Goal: Information Seeking & Learning: Find specific page/section

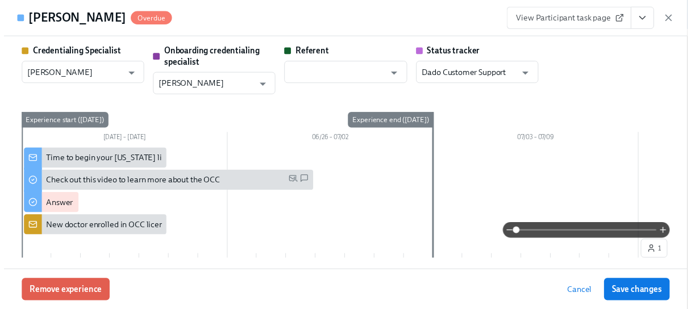
scroll to position [443, 0]
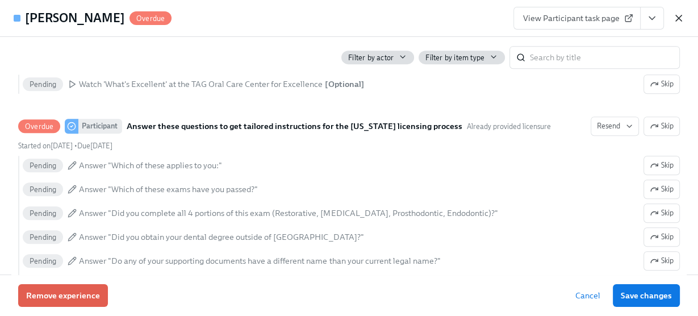
click at [673, 15] on icon "button" at bounding box center [678, 17] width 11 height 11
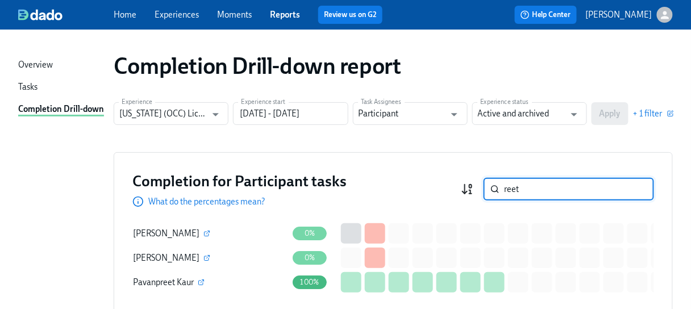
drag, startPoint x: 532, startPoint y: 191, endPoint x: 471, endPoint y: 182, distance: 61.5
click at [465, 186] on div "Completion for Participant tasks What do the percentages mean? reet ​" at bounding box center [392, 189] width 521 height 36
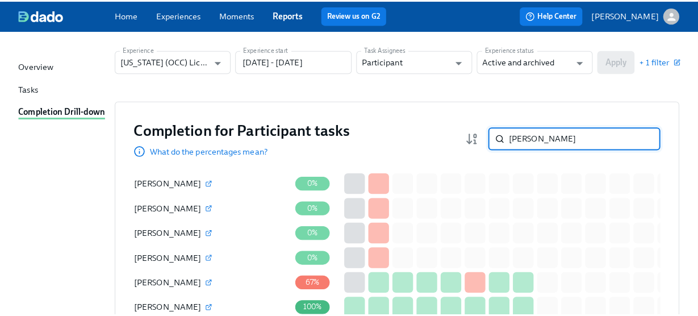
scroll to position [45, 0]
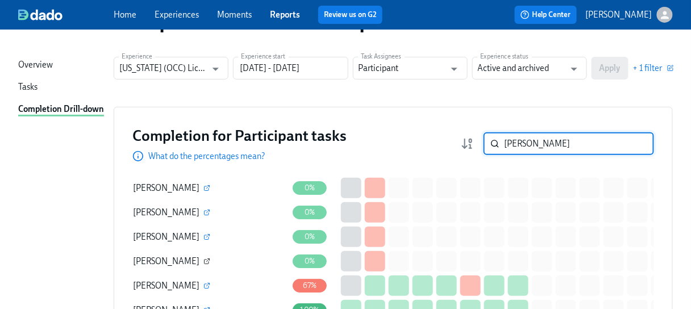
type input "[PERSON_NAME]"
click at [203, 261] on icon "button" at bounding box center [206, 261] width 7 height 7
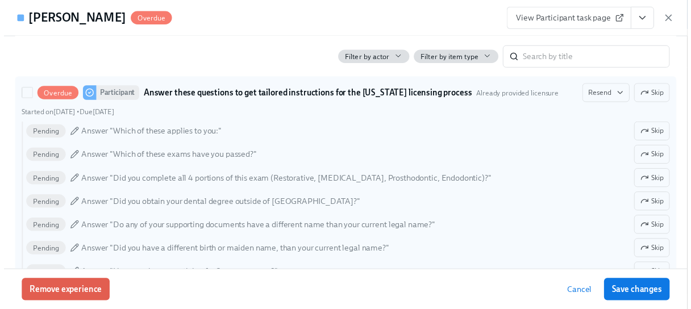
scroll to position [409, 0]
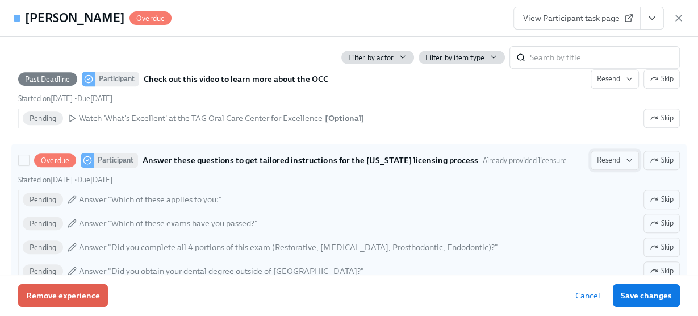
click at [613, 161] on span "Resend" at bounding box center [615, 159] width 36 height 11
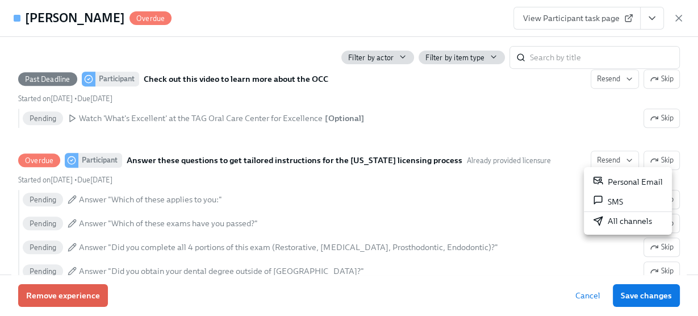
click at [615, 178] on div "Personal Email" at bounding box center [628, 181] width 70 height 13
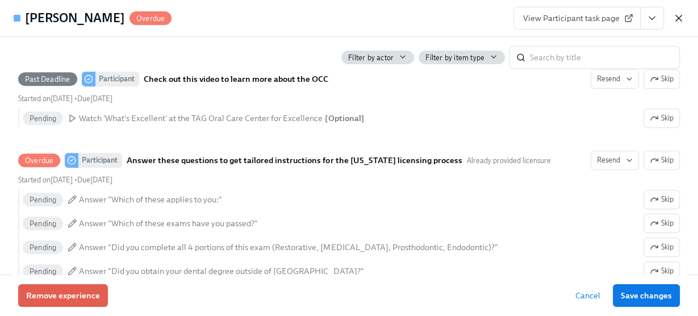
click at [679, 16] on icon "button" at bounding box center [678, 17] width 11 height 11
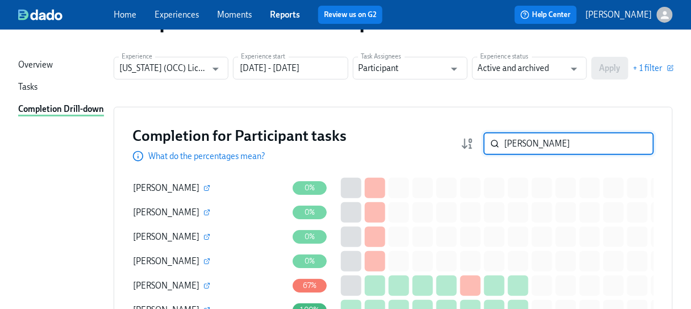
drag, startPoint x: 545, startPoint y: 144, endPoint x: 456, endPoint y: 133, distance: 90.3
click at [456, 133] on div "Completion for Participant tasks What do the percentages mean? [PERSON_NAME] ​" at bounding box center [392, 144] width 521 height 36
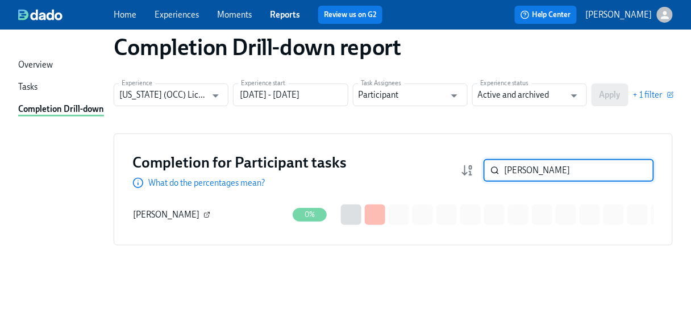
type input "[PERSON_NAME]"
click at [203, 211] on icon "button" at bounding box center [206, 214] width 7 height 7
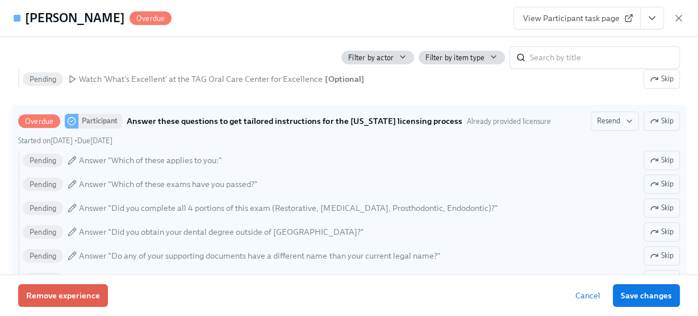
scroll to position [454, 0]
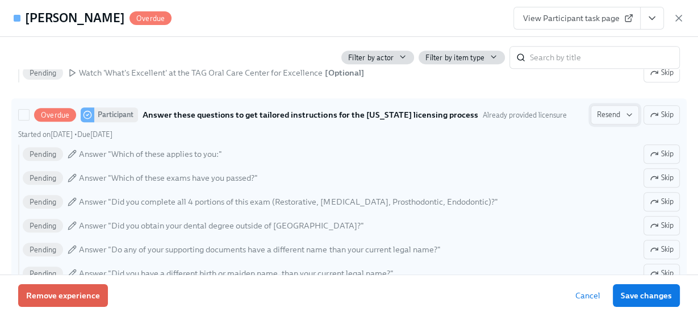
click at [607, 115] on span "Resend" at bounding box center [615, 114] width 36 height 11
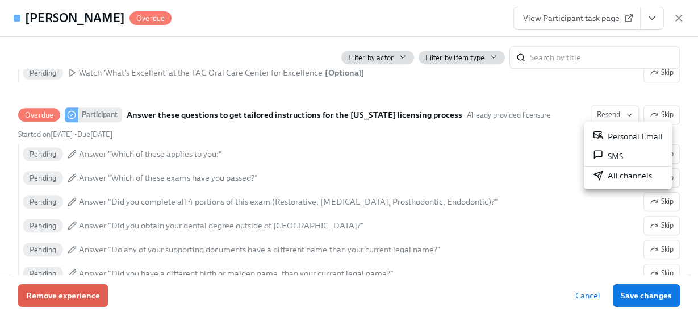
click at [616, 136] on div "Personal Email" at bounding box center [628, 136] width 70 height 13
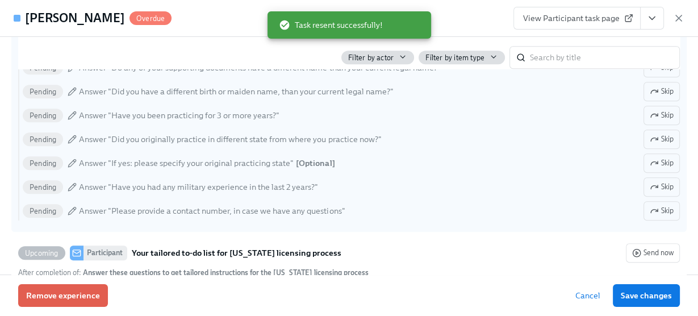
scroll to position [651, 0]
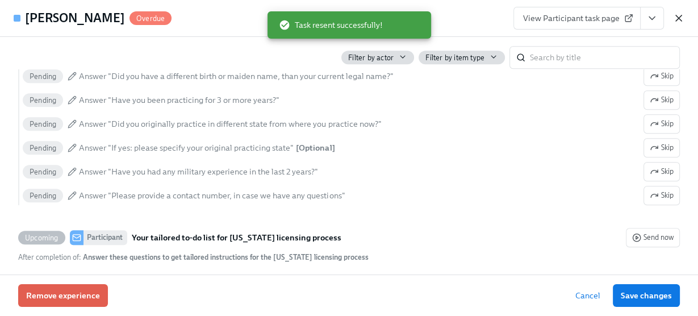
click at [674, 16] on icon "button" at bounding box center [678, 17] width 11 height 11
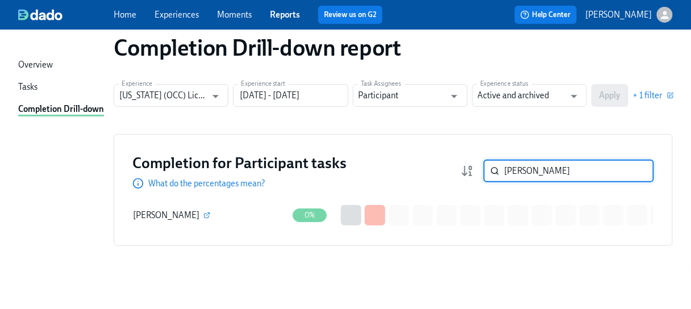
drag, startPoint x: 549, startPoint y: 172, endPoint x: 452, endPoint y: 171, distance: 96.6
click at [452, 171] on div "Completion for Participant tasks What do the percentages mean? [PERSON_NAME] ​" at bounding box center [392, 171] width 521 height 36
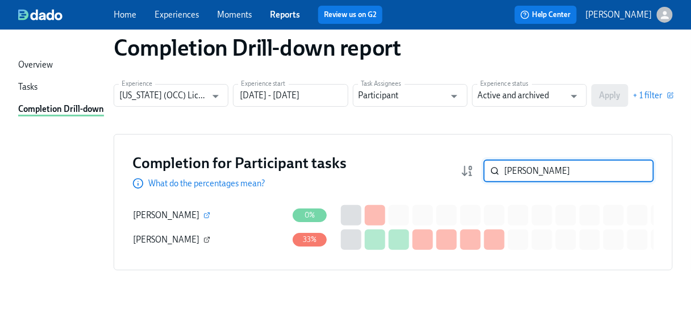
type input "[PERSON_NAME]"
click at [204, 241] on icon "button" at bounding box center [206, 240] width 5 height 5
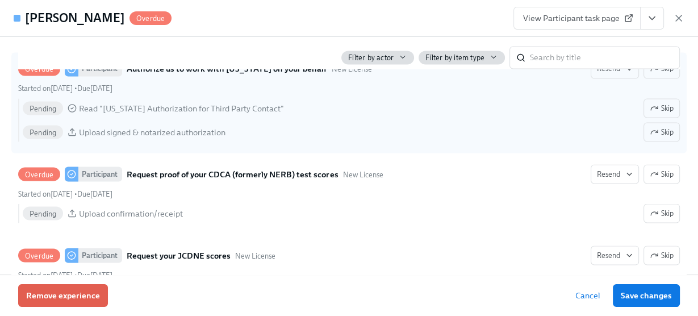
scroll to position [1681, 0]
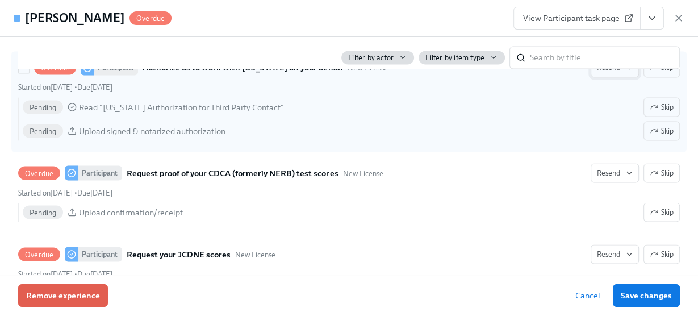
click at [604, 77] on button "Resend" at bounding box center [615, 67] width 48 height 19
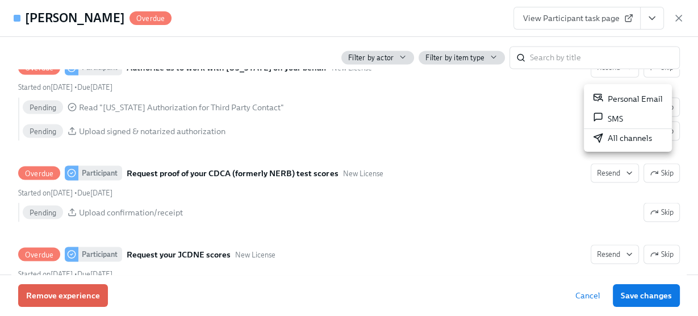
click at [612, 100] on div "Personal Email" at bounding box center [628, 98] width 70 height 13
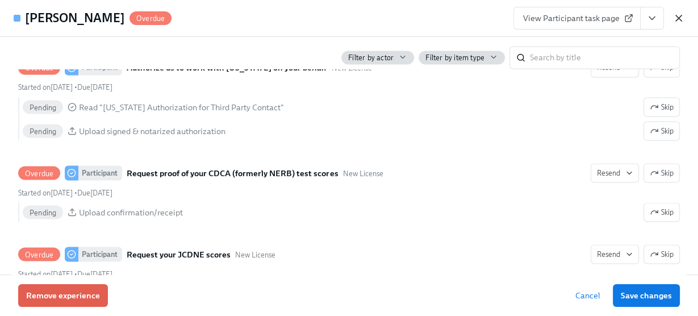
click at [676, 14] on icon "button" at bounding box center [678, 17] width 11 height 11
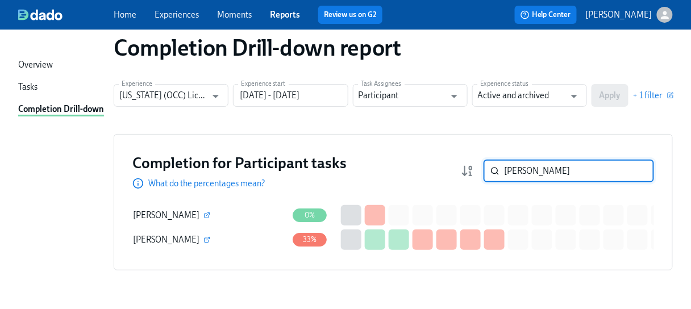
drag, startPoint x: 544, startPoint y: 167, endPoint x: 465, endPoint y: 170, distance: 79.6
click at [465, 170] on div "Completion for Participant tasks What do the percentages mean? [PERSON_NAME] ​" at bounding box center [392, 171] width 521 height 36
click at [538, 167] on input "haisl" at bounding box center [579, 171] width 150 height 23
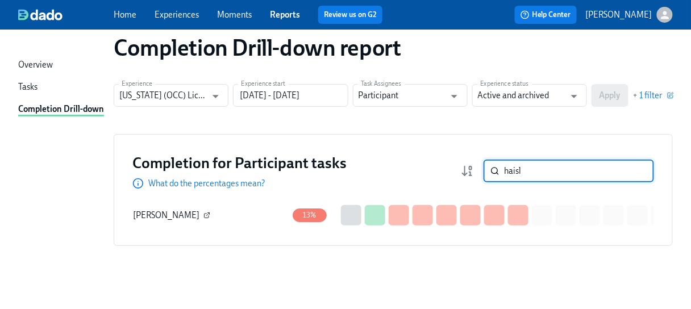
type input "haisl"
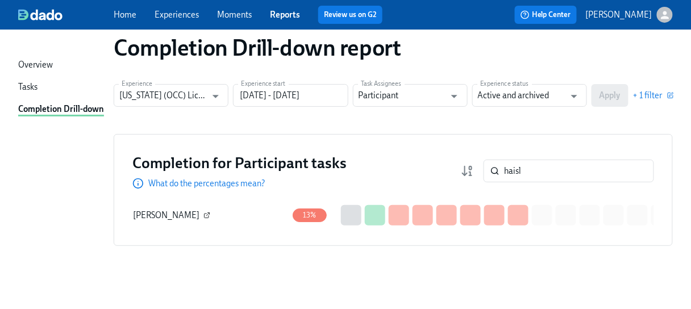
click at [202, 213] on button "button" at bounding box center [207, 215] width 10 height 10
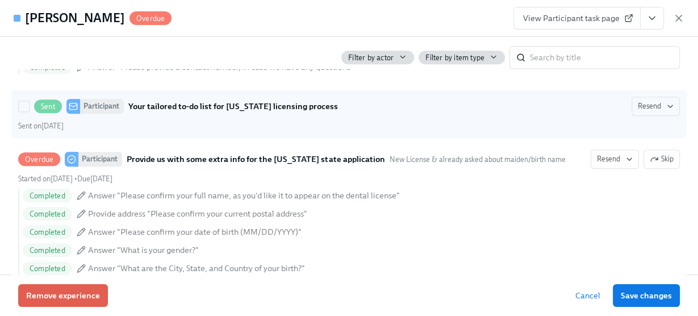
scroll to position [954, 0]
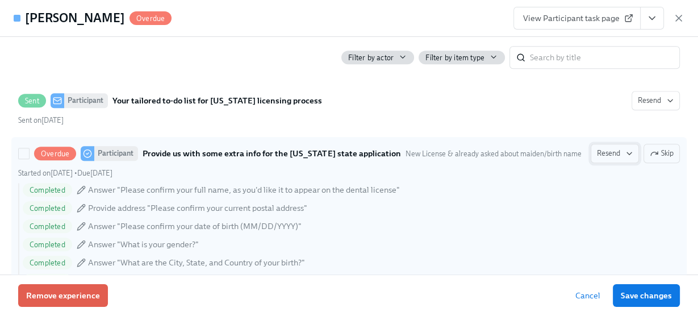
click at [606, 157] on span "Resend" at bounding box center [615, 153] width 36 height 11
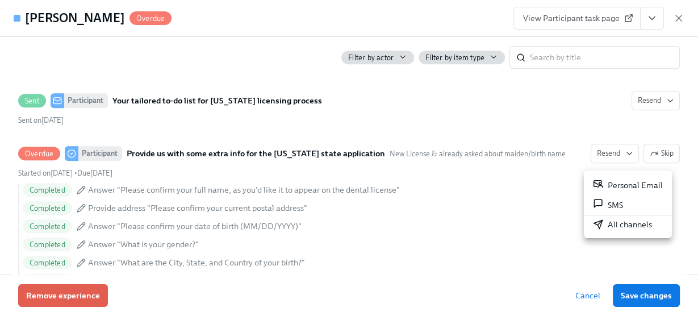
click at [621, 184] on div "Personal Email" at bounding box center [628, 184] width 70 height 13
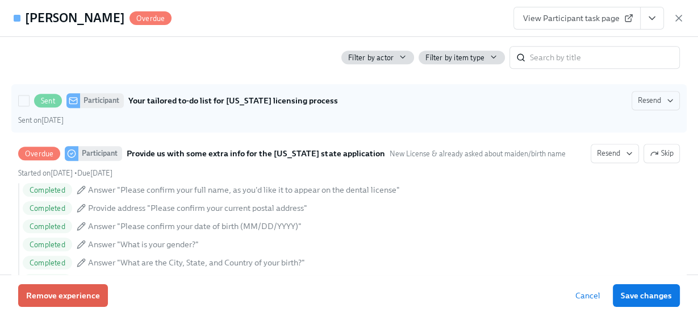
click at [573, 93] on label "Sent Participant Your tailored to-do list for [US_STATE] licensing process Rese…" at bounding box center [348, 108] width 675 height 48
click at [29, 95] on input "Sent Participant Your tailored to-do list for [US_STATE] licensing process Rese…" at bounding box center [24, 100] width 10 height 10
checkbox input "true"
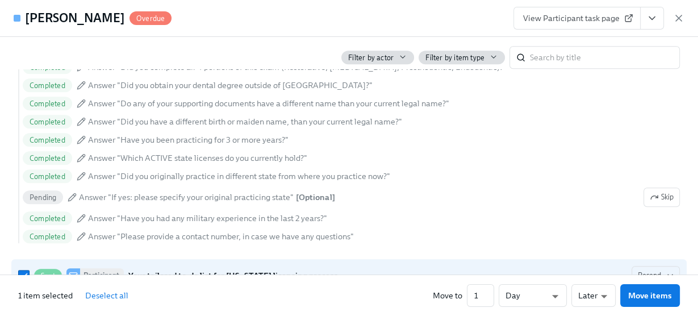
scroll to position [772, 0]
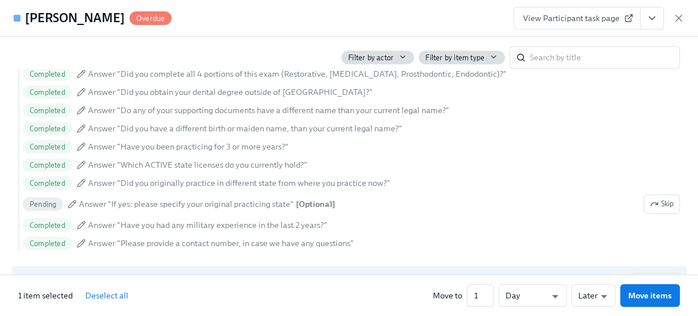
click at [678, 19] on icon "button" at bounding box center [678, 17] width 11 height 11
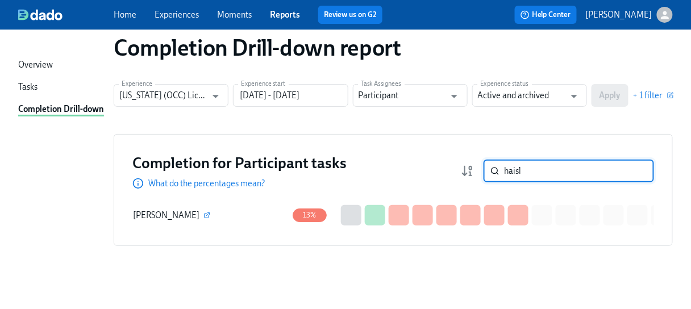
drag, startPoint x: 529, startPoint y: 170, endPoint x: 448, endPoint y: 168, distance: 81.3
click at [448, 168] on div "Completion for Participant tasks What do the percentages mean? haisl ​" at bounding box center [392, 171] width 521 height 36
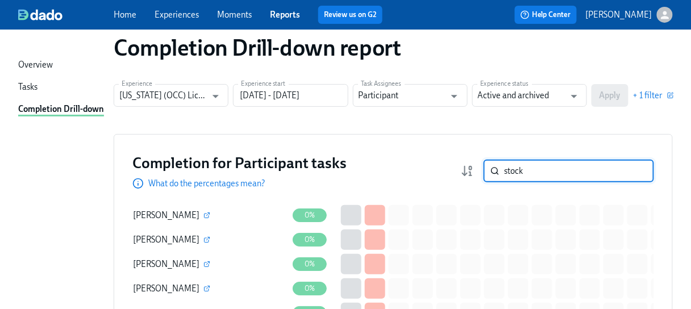
click at [532, 171] on input "stock" at bounding box center [579, 171] width 150 height 23
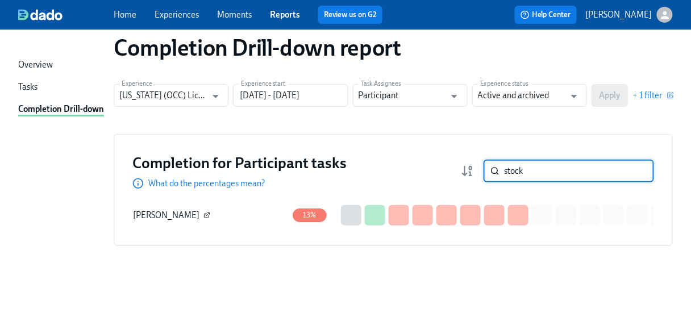
type input "stock"
click at [203, 212] on icon "button" at bounding box center [206, 215] width 7 height 7
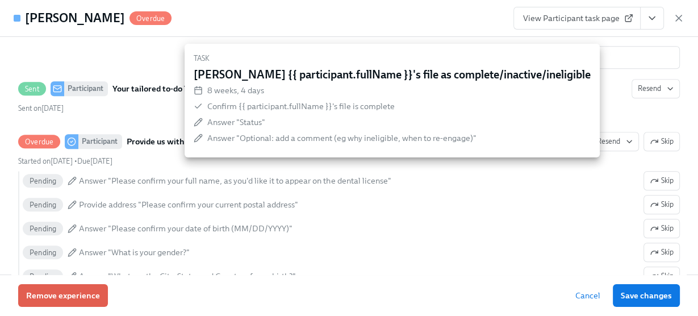
scroll to position [954, 0]
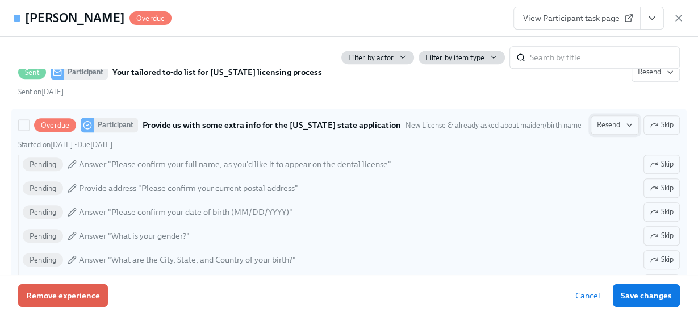
click at [608, 131] on span "Resend" at bounding box center [615, 124] width 36 height 11
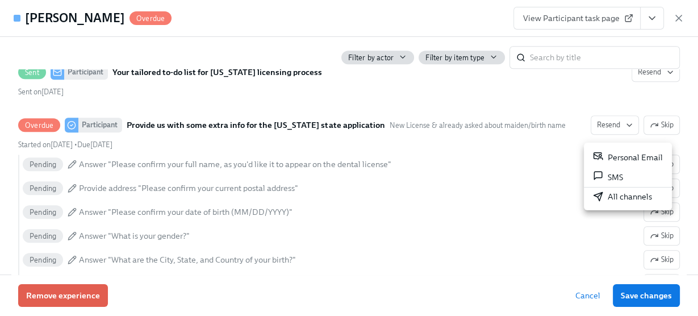
click at [614, 160] on div "Personal Email" at bounding box center [628, 157] width 70 height 13
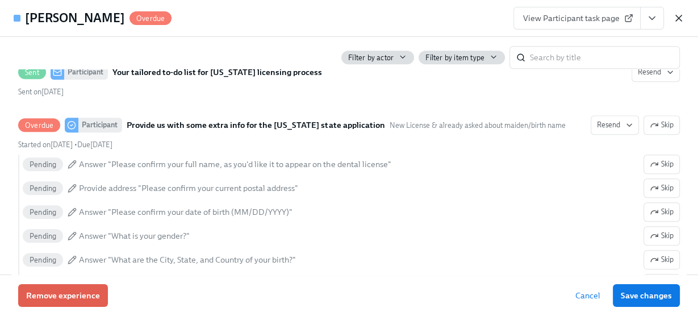
click at [682, 12] on icon "button" at bounding box center [678, 17] width 11 height 11
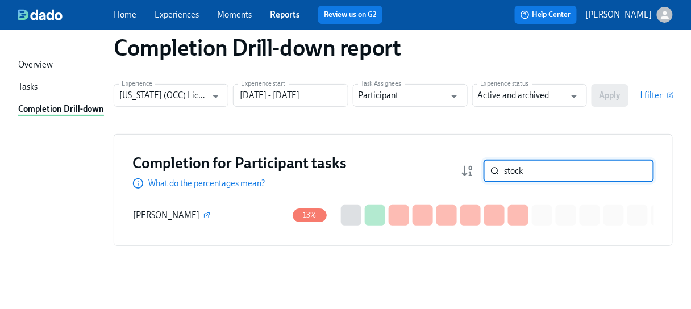
drag, startPoint x: 538, startPoint y: 168, endPoint x: 458, endPoint y: 160, distance: 80.0
click at [458, 160] on div "Completion for Participant tasks What do the percentages mean? stock ​" at bounding box center [392, 171] width 521 height 36
click at [530, 175] on input "morad" at bounding box center [579, 171] width 150 height 23
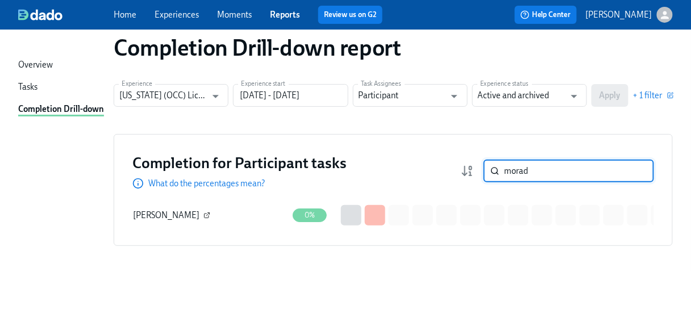
type input "morad"
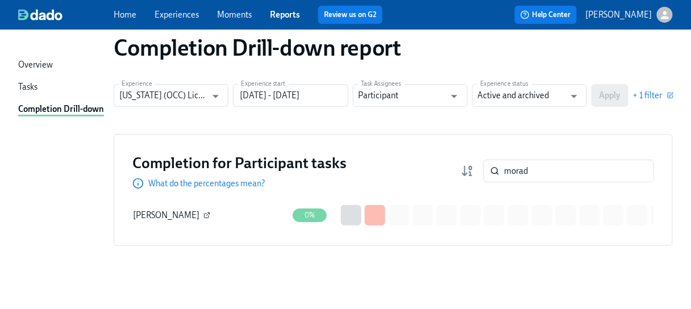
click at [203, 212] on icon "button" at bounding box center [206, 215] width 7 height 7
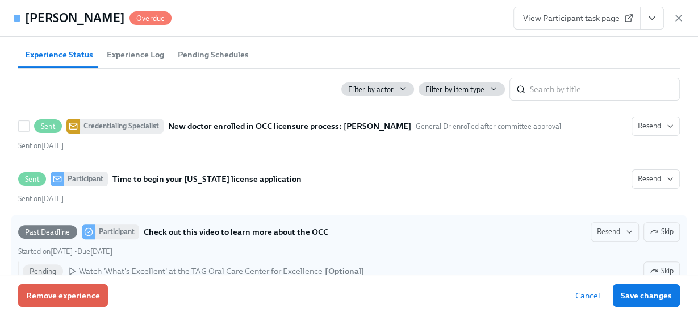
scroll to position [364, 0]
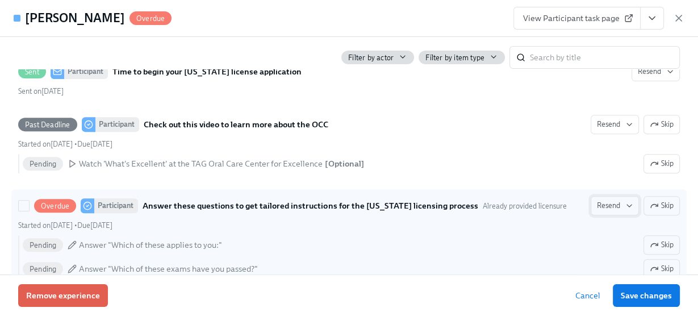
click at [607, 200] on span "Resend" at bounding box center [615, 205] width 36 height 11
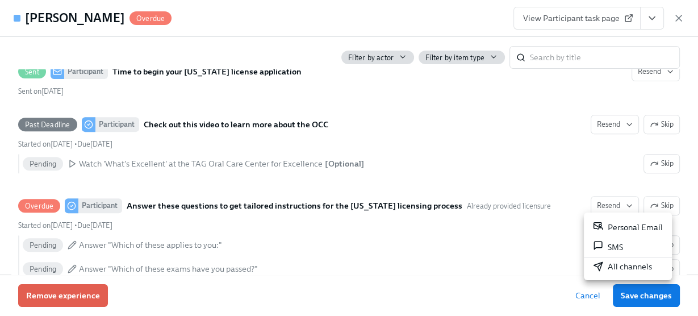
click at [612, 220] on li "Personal Email" at bounding box center [628, 227] width 88 height 20
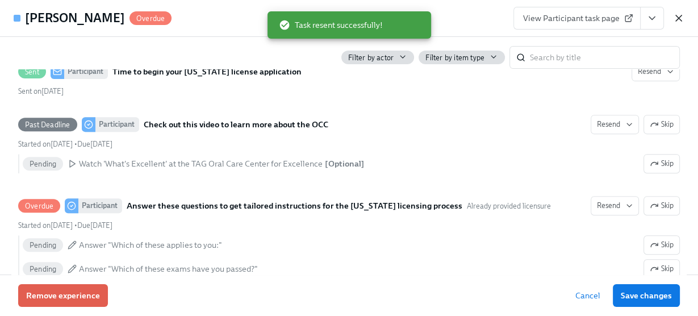
click at [682, 19] on icon "button" at bounding box center [678, 17] width 11 height 11
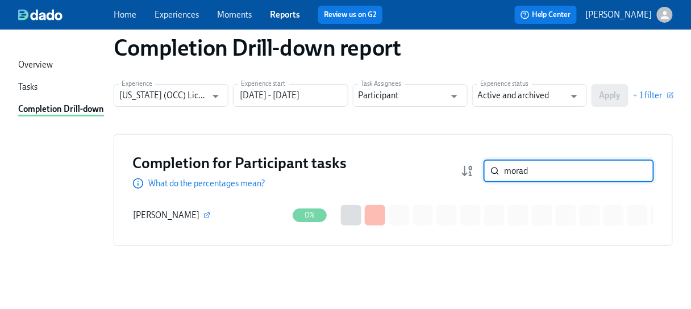
drag, startPoint x: 533, startPoint y: 173, endPoint x: 398, endPoint y: 202, distance: 137.8
click at [398, 202] on div "Completion for Participant tasks What do the percentages mean? morad ​ Completi…" at bounding box center [393, 190] width 559 height 112
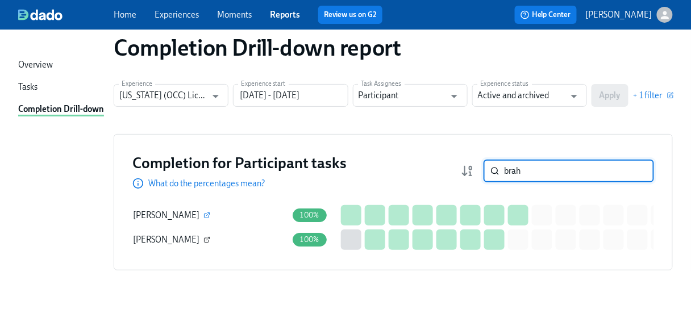
type input "brah"
click at [208, 240] on button "button" at bounding box center [207, 240] width 10 height 10
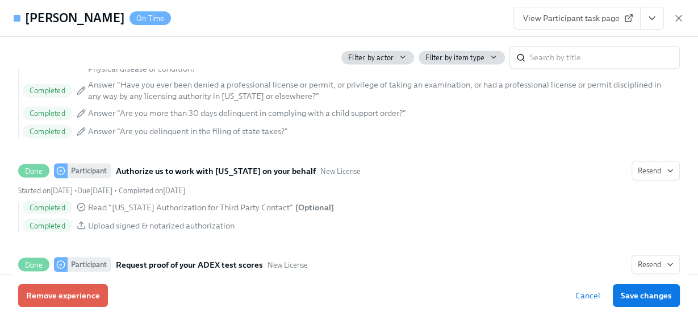
scroll to position [1644, 0]
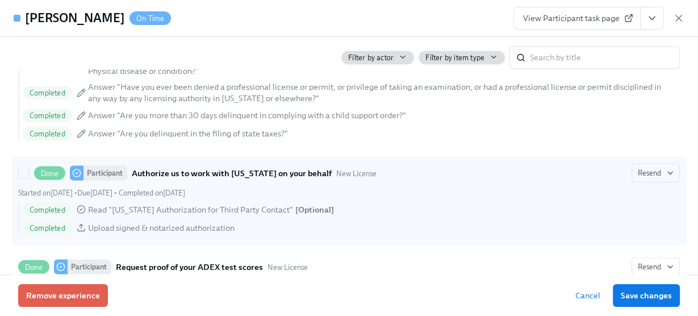
click at [245, 179] on strong "Authorize us to work with [US_STATE] on your behalf" at bounding box center [232, 173] width 200 height 14
click at [29, 178] on input "Done Participant Authorize us to work with [US_STATE] on your behalf New Licens…" at bounding box center [24, 173] width 10 height 10
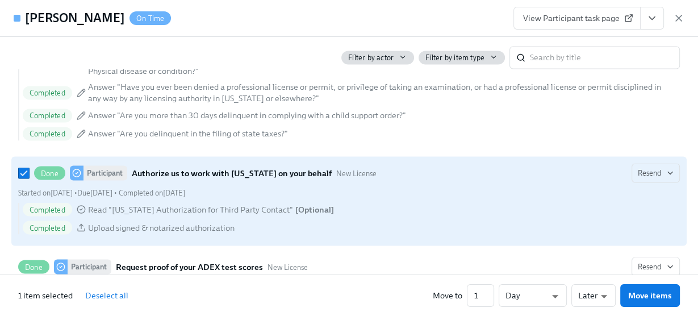
click at [229, 178] on strong "Authorize us to work with [US_STATE] on your behalf" at bounding box center [232, 173] width 200 height 14
click at [29, 178] on input "Done Participant Authorize us to work with [US_STATE] on your behalf New Licens…" at bounding box center [24, 173] width 10 height 10
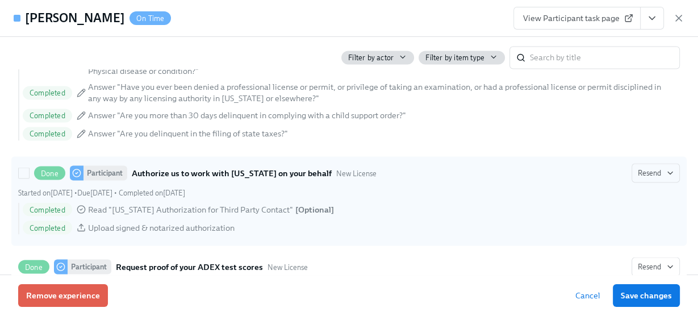
click at [229, 178] on strong "Authorize us to work with [US_STATE] on your behalf" at bounding box center [232, 173] width 200 height 14
click at [29, 178] on input "Done Participant Authorize us to work with [US_STATE] on your behalf New Licens…" at bounding box center [24, 173] width 10 height 10
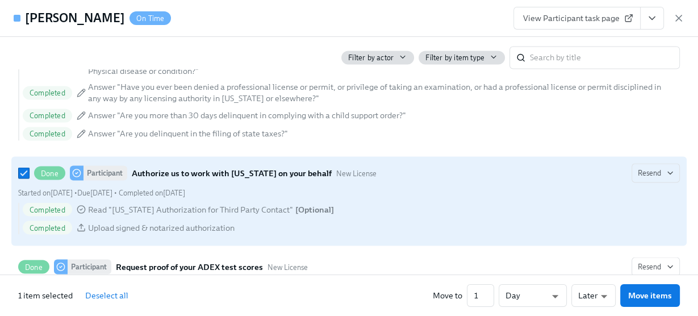
click at [229, 178] on strong "Authorize us to work with [US_STATE] on your behalf" at bounding box center [232, 173] width 200 height 14
click at [29, 178] on input "Done Participant Authorize us to work with [US_STATE] on your behalf New Licens…" at bounding box center [24, 173] width 10 height 10
checkbox input "false"
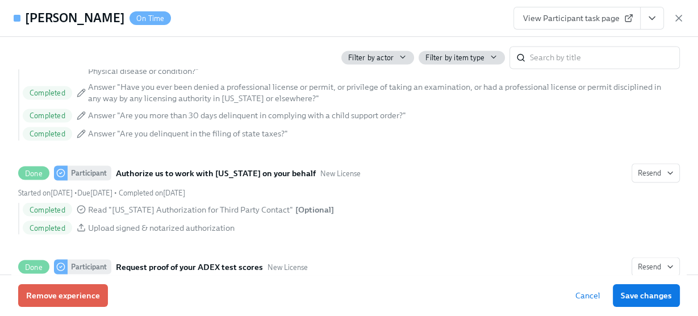
drag, startPoint x: 678, startPoint y: 16, endPoint x: 668, endPoint y: 34, distance: 20.6
click at [678, 17] on icon "button" at bounding box center [678, 17] width 11 height 11
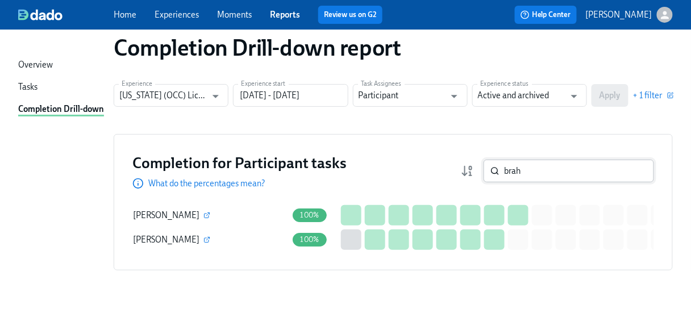
click at [534, 168] on input "brah" at bounding box center [579, 171] width 150 height 23
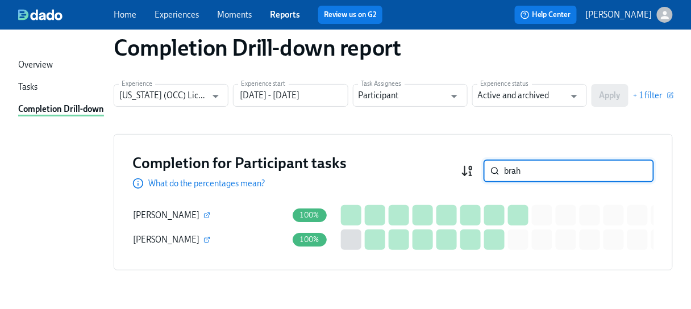
drag, startPoint x: 534, startPoint y: 168, endPoint x: 472, endPoint y: 171, distance: 62.0
click at [472, 171] on div "brah ​" at bounding box center [557, 171] width 193 height 23
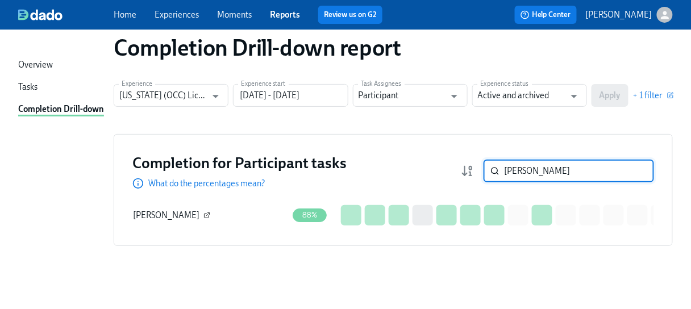
type input "[PERSON_NAME]"
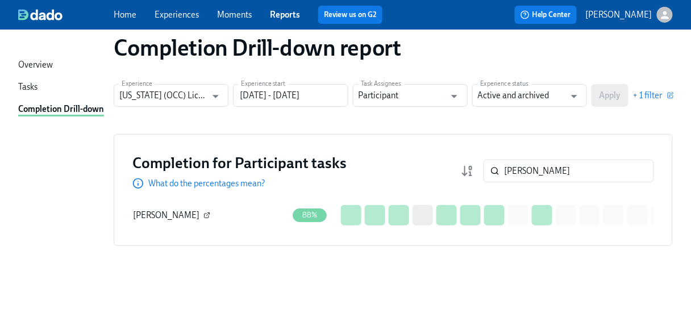
click at [203, 215] on icon "button" at bounding box center [206, 215] width 7 height 7
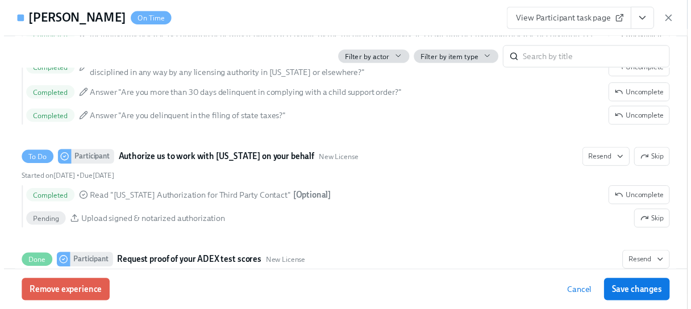
scroll to position [1908, 0]
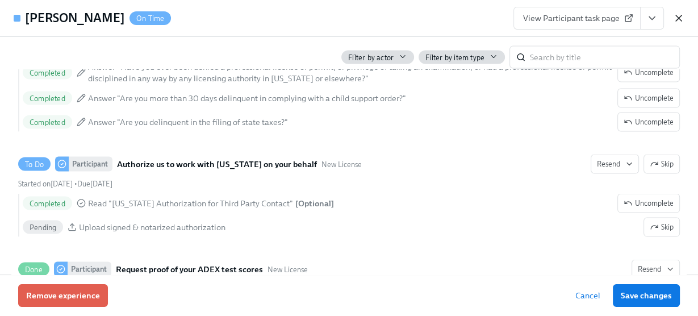
click at [681, 16] on icon "button" at bounding box center [678, 17] width 11 height 11
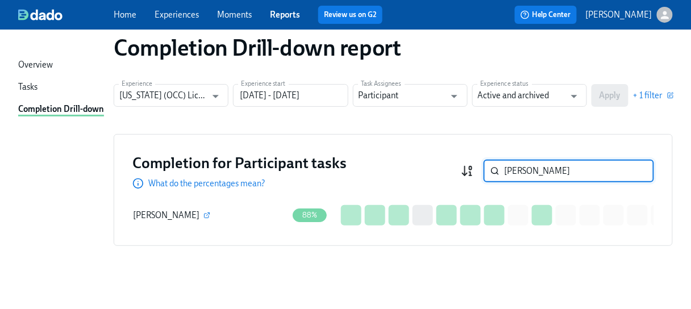
drag, startPoint x: 539, startPoint y: 172, endPoint x: 477, endPoint y: 168, distance: 62.1
click at [477, 168] on div "[PERSON_NAME] ​" at bounding box center [557, 171] width 193 height 23
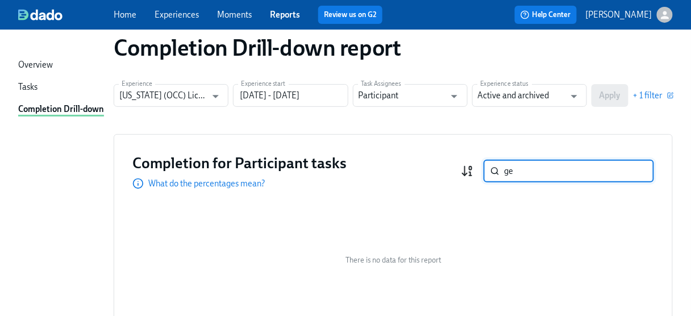
type input "g"
type input "p"
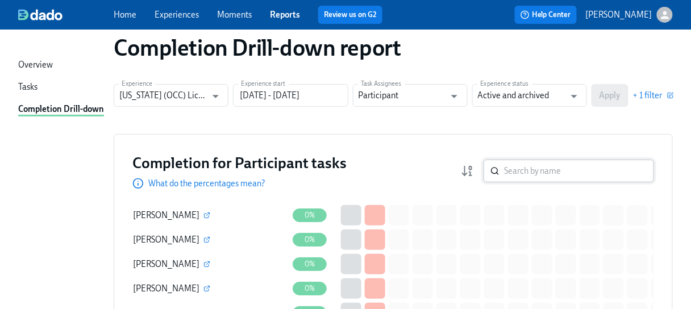
click at [552, 171] on input "search" at bounding box center [579, 171] width 150 height 23
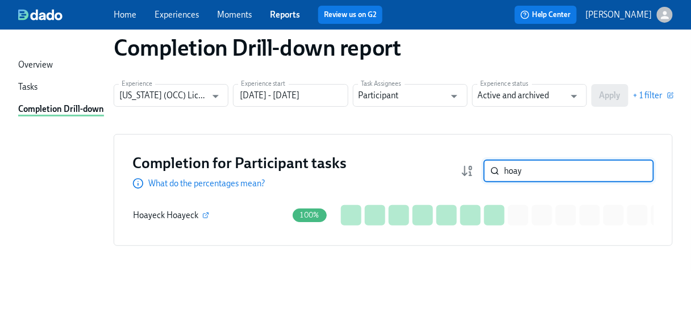
type input "hoay"
click at [523, 170] on input "hoay" at bounding box center [579, 171] width 150 height 23
drag, startPoint x: 545, startPoint y: 169, endPoint x: 500, endPoint y: 168, distance: 44.3
click at [500, 168] on div "hoay ​" at bounding box center [568, 171] width 170 height 23
type input "karan"
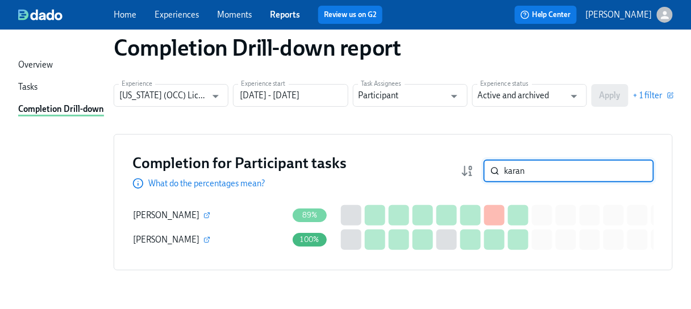
drag, startPoint x: 540, startPoint y: 170, endPoint x: 463, endPoint y: 170, distance: 77.2
click at [463, 170] on div "Completion for Participant tasks What do the percentages mean? karan ​" at bounding box center [392, 171] width 521 height 36
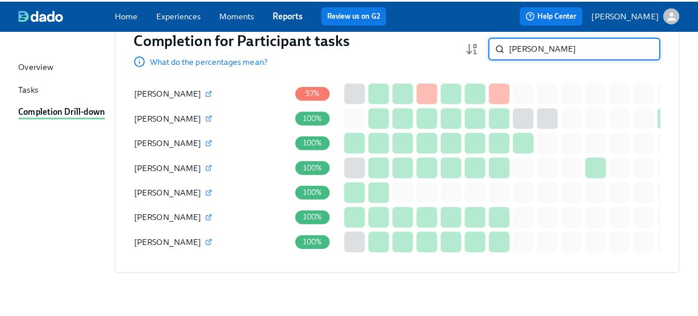
scroll to position [154, 0]
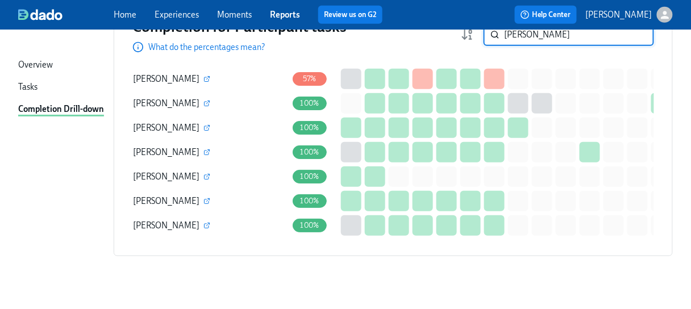
type input "[PERSON_NAME]"
click at [203, 76] on icon "button" at bounding box center [206, 79] width 7 height 7
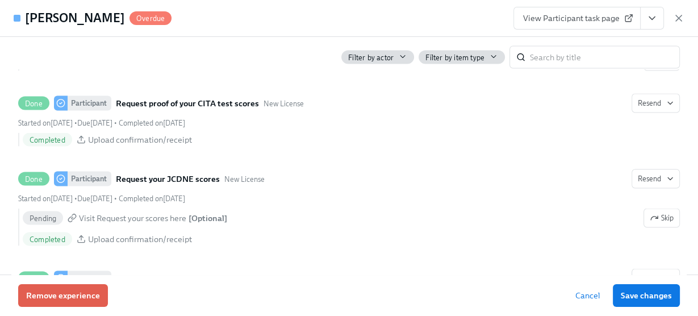
scroll to position [1727, 0]
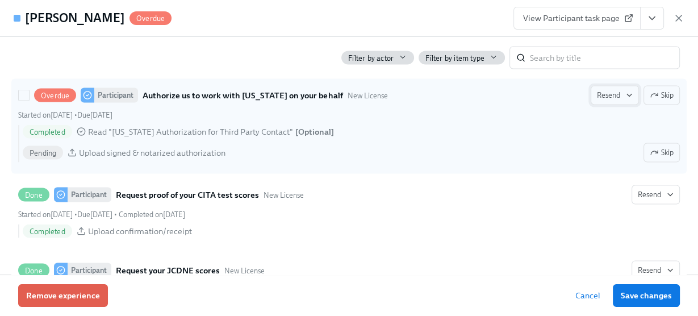
click at [597, 100] on span "Resend" at bounding box center [615, 94] width 36 height 11
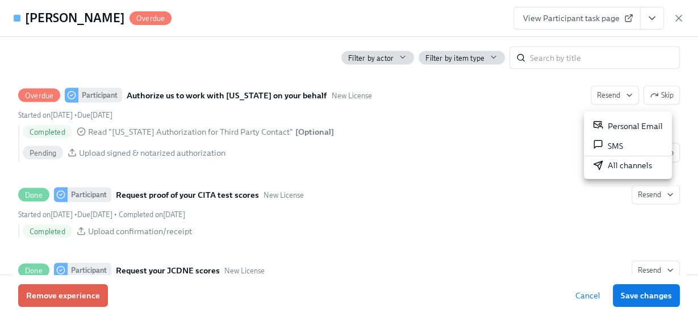
drag, startPoint x: 614, startPoint y: 126, endPoint x: 628, endPoint y: 122, distance: 14.2
click at [615, 126] on div "Personal Email" at bounding box center [628, 125] width 70 height 13
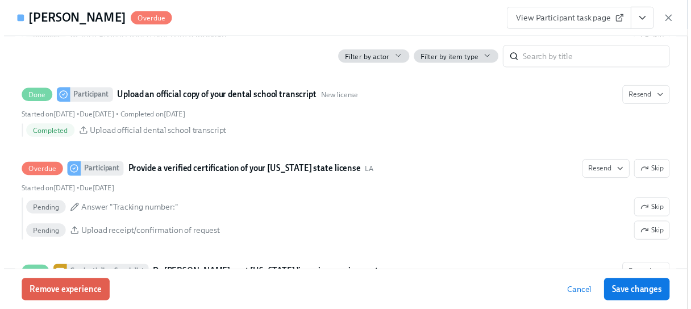
scroll to position [2045, 0]
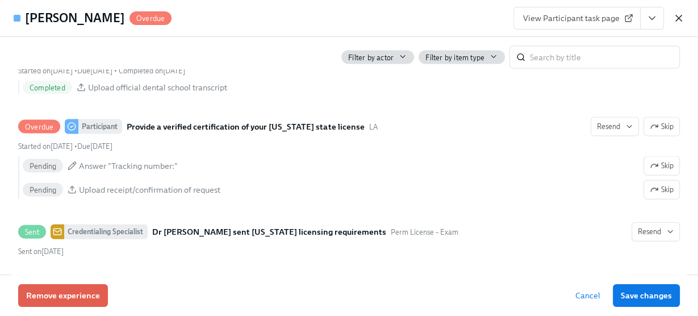
click at [678, 15] on icon "button" at bounding box center [678, 17] width 11 height 11
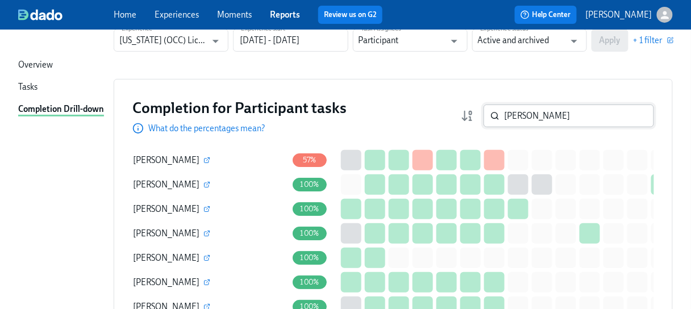
scroll to position [18, 0]
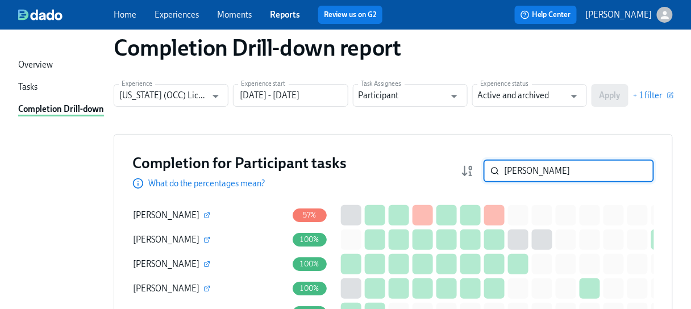
drag, startPoint x: 535, startPoint y: 174, endPoint x: 445, endPoint y: 169, distance: 89.9
click at [445, 169] on div "Completion for Participant tasks What do the percentages mean? [PERSON_NAME] ​" at bounding box center [392, 171] width 521 height 36
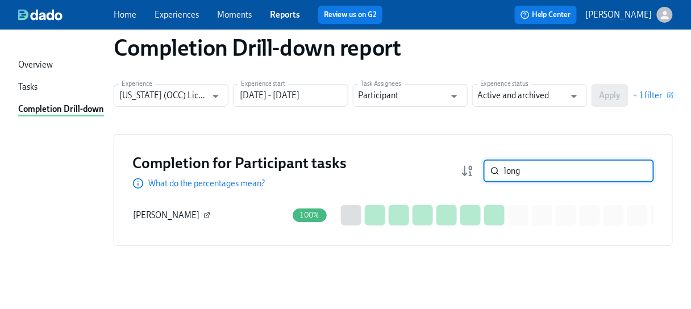
type input "long"
click at [203, 215] on icon "button" at bounding box center [206, 215] width 7 height 7
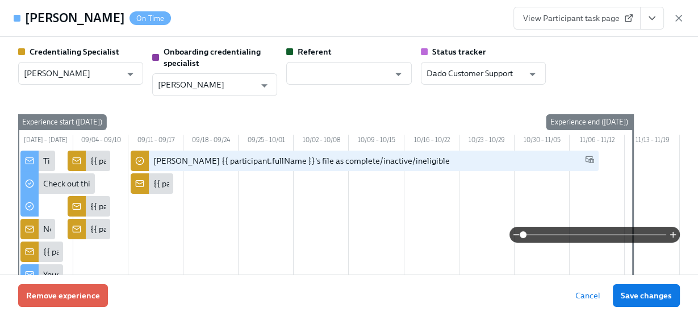
drag, startPoint x: 679, startPoint y: 16, endPoint x: 657, endPoint y: 32, distance: 26.5
click at [679, 16] on icon "button" at bounding box center [678, 17] width 11 height 11
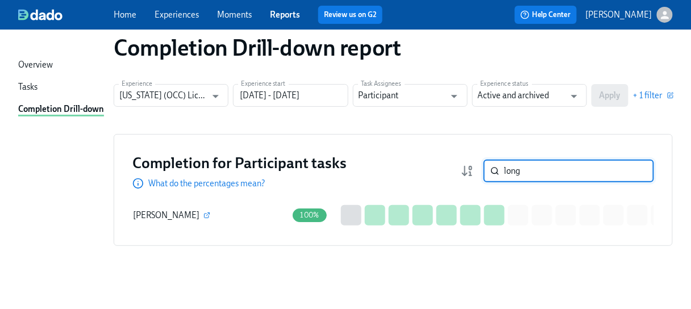
drag, startPoint x: 545, startPoint y: 170, endPoint x: 452, endPoint y: 169, distance: 92.6
click at [451, 168] on div "Completion for Participant tasks What do the percentages mean? long ​" at bounding box center [392, 171] width 521 height 36
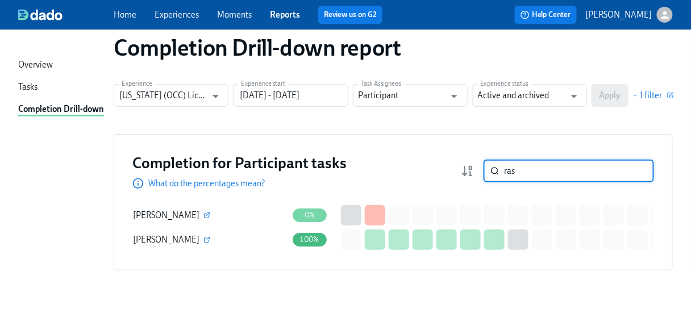
type input "ras"
